Goal: Navigation & Orientation: Find specific page/section

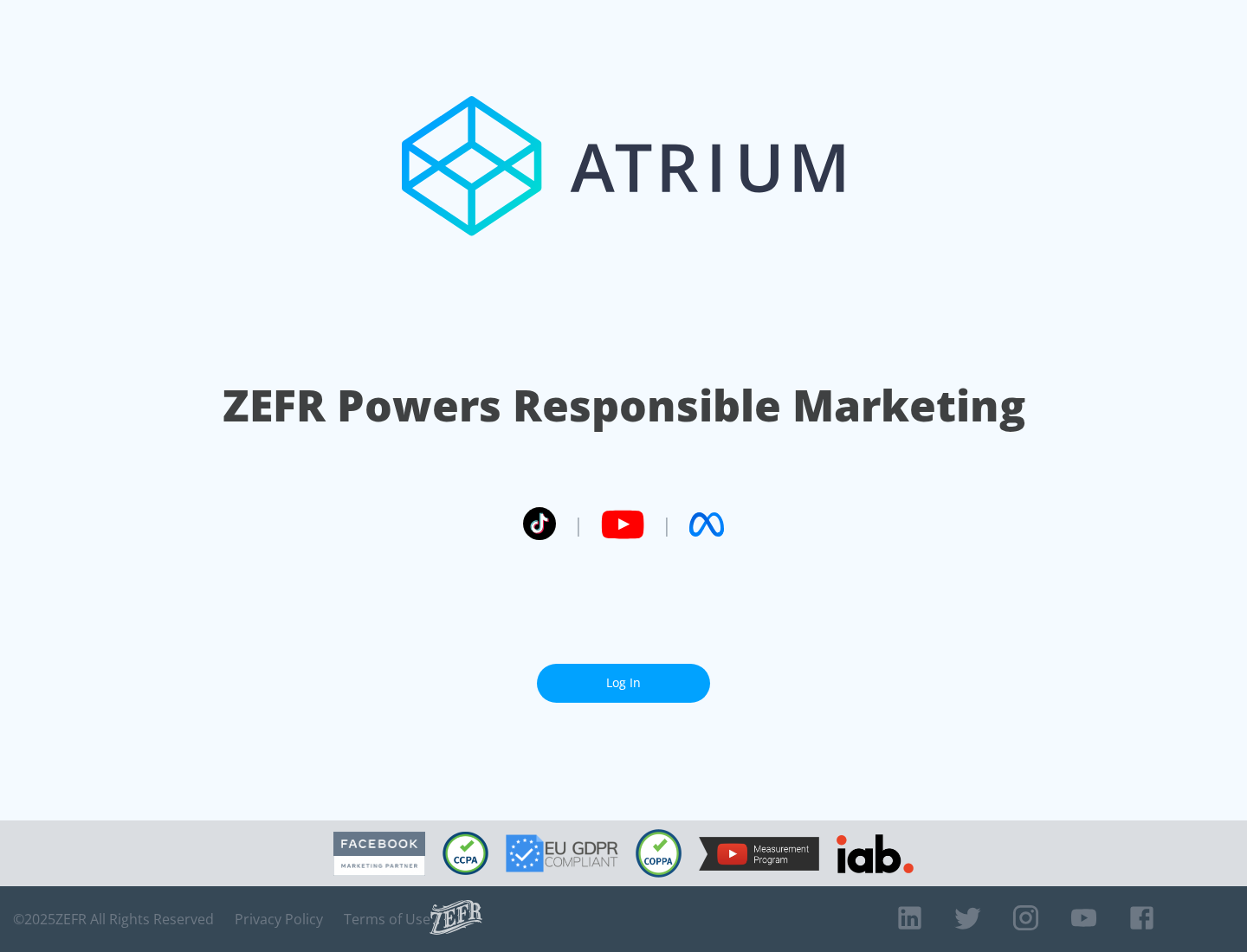
click at [623, 683] on link "Log In" at bounding box center [624, 683] width 174 height 39
